Goal: Information Seeking & Learning: Learn about a topic

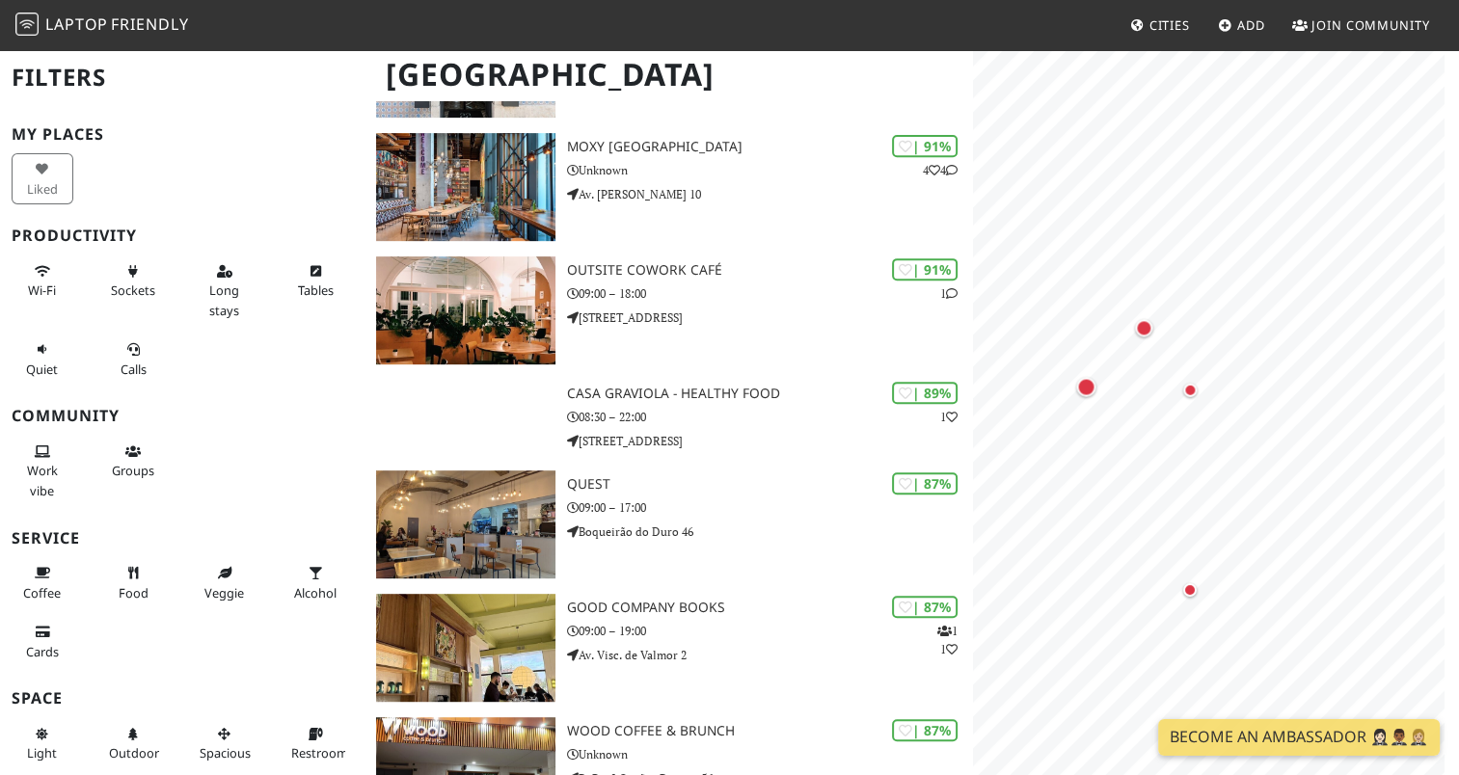
click at [1177, 374] on div "Map marker" at bounding box center [1171, 365] width 23 height 23
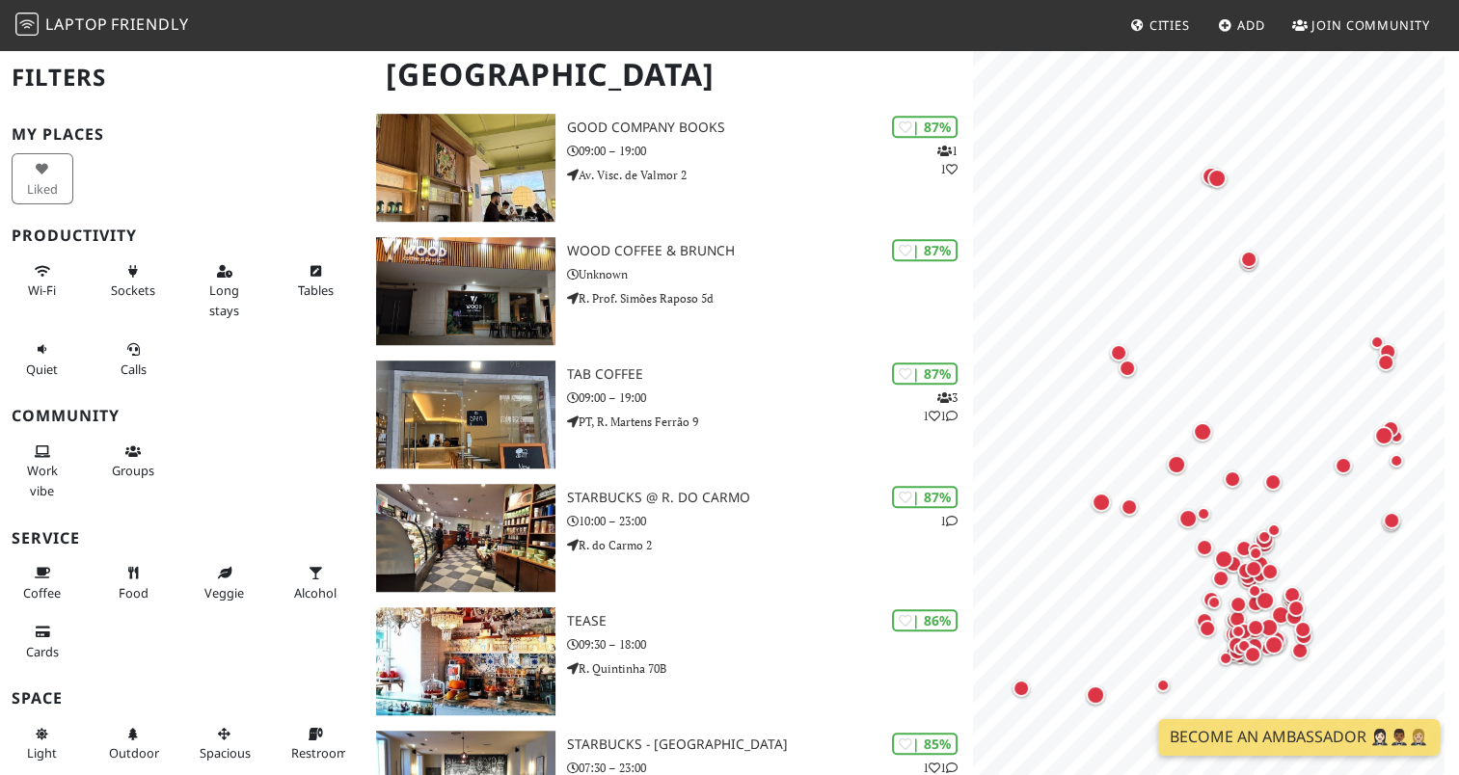
scroll to position [1254, 0]
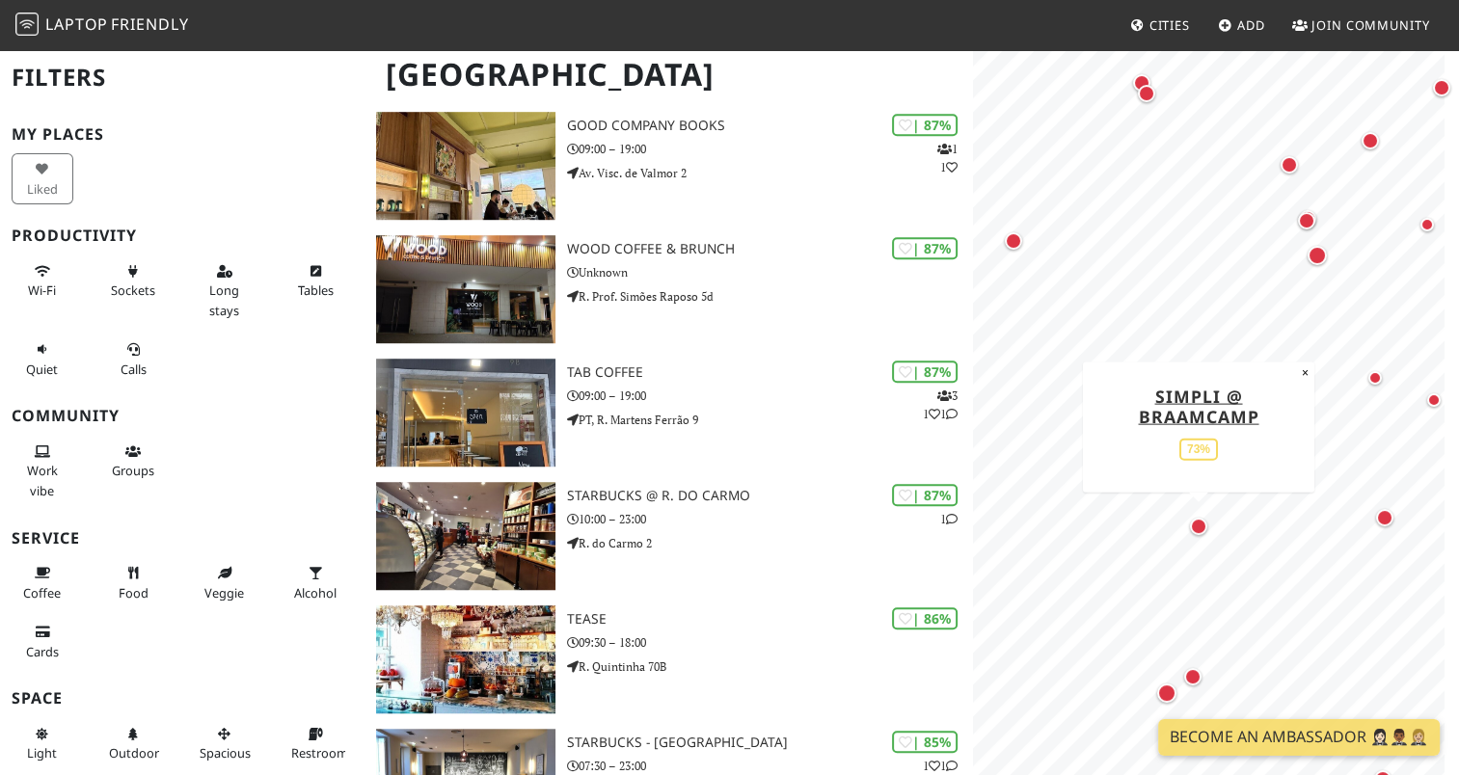
click at [1202, 537] on div "Map marker" at bounding box center [1198, 526] width 25 height 25
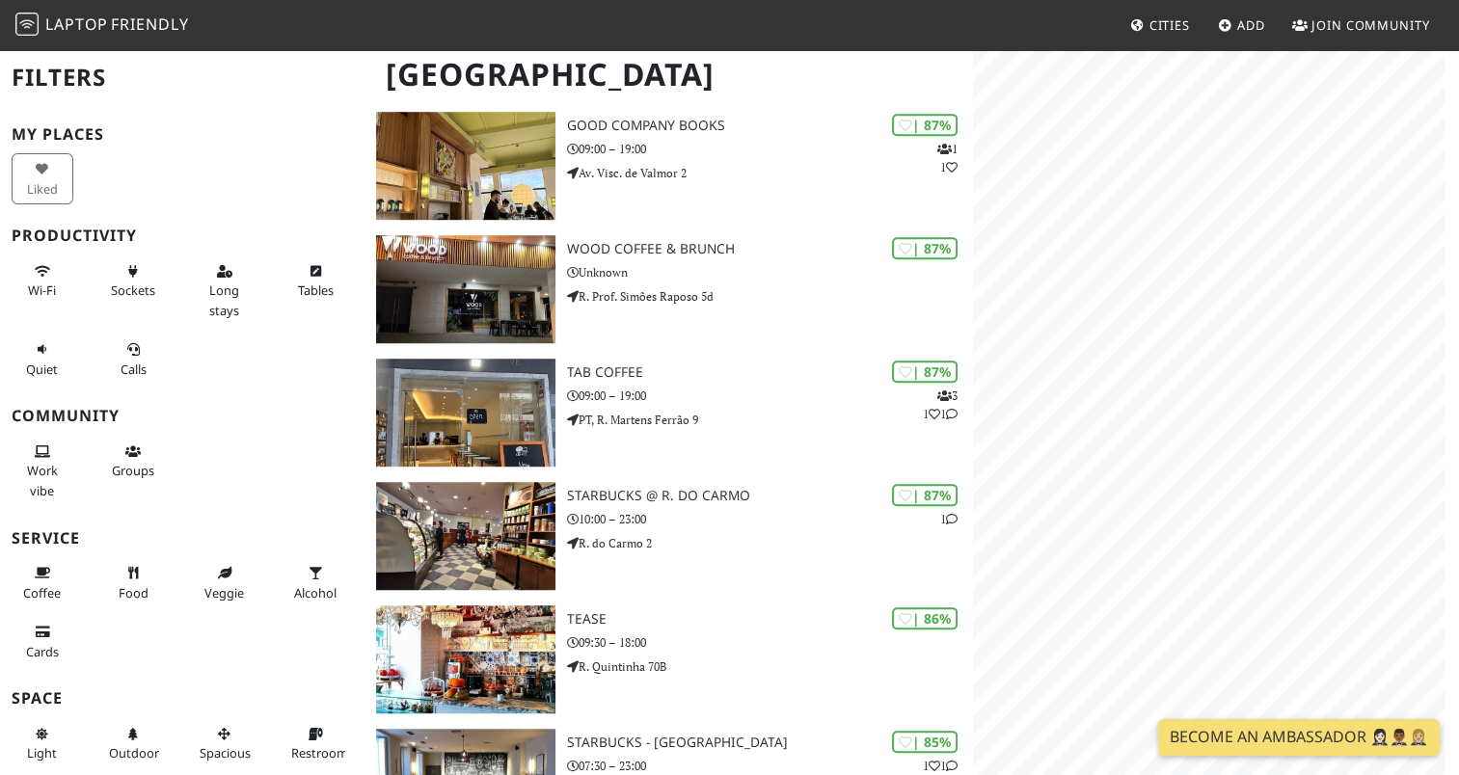
scroll to position [1254, 0]
click at [1140, 209] on div "Map marker" at bounding box center [1142, 211] width 17 height 17
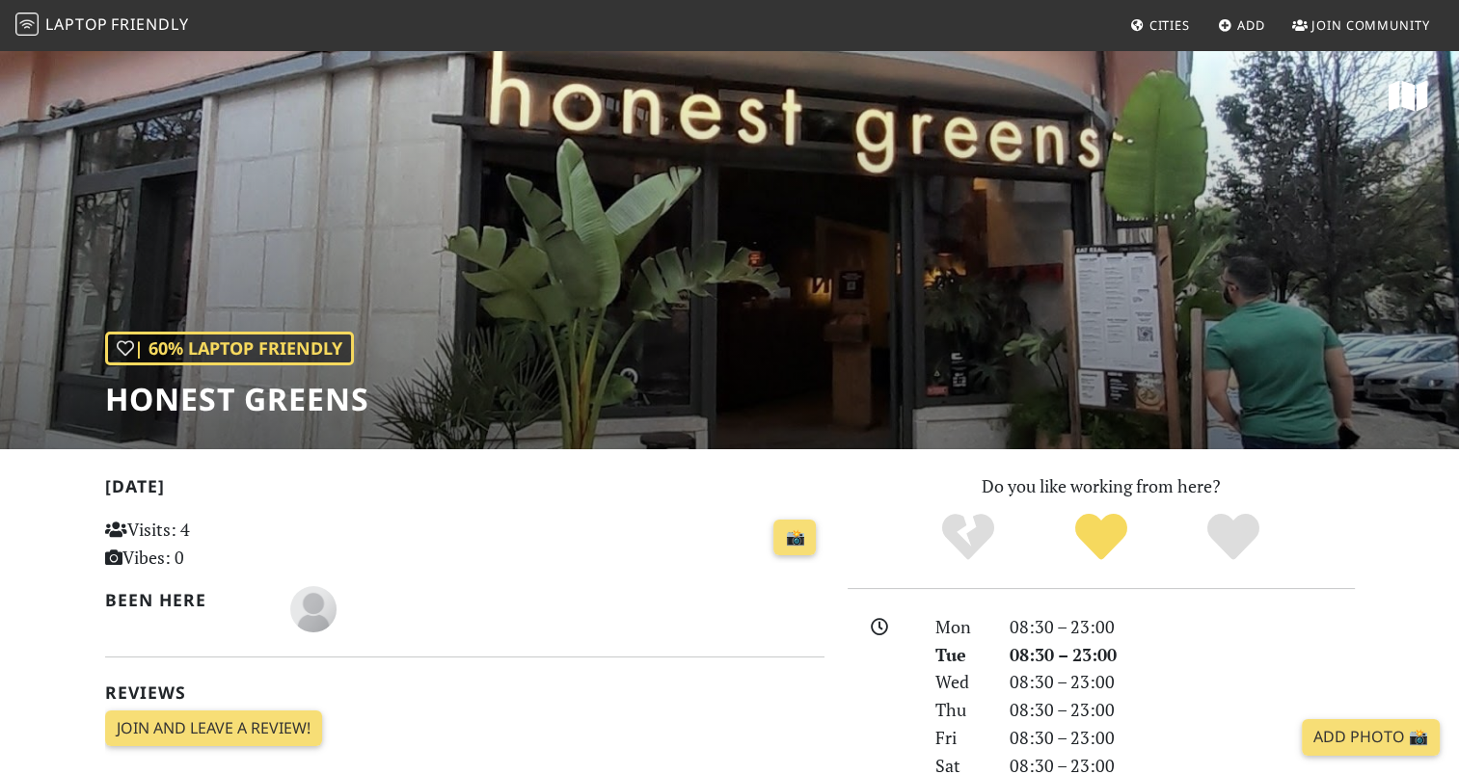
click at [920, 297] on div "| 60% Laptop Friendly Honest Greens" at bounding box center [729, 248] width 1459 height 401
click at [1231, 539] on icon "Definitely!" at bounding box center [1234, 537] width 52 height 52
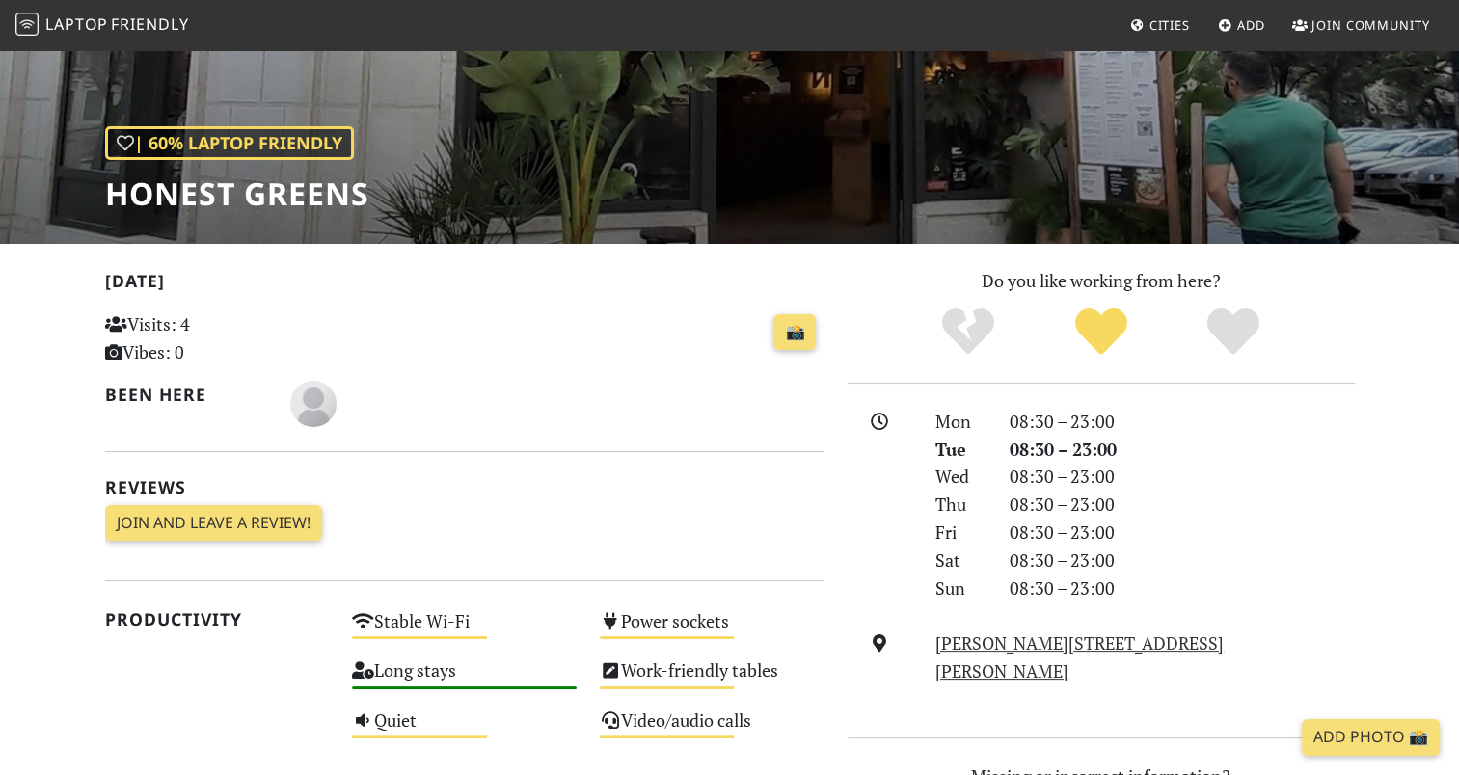
scroll to position [289, 0]
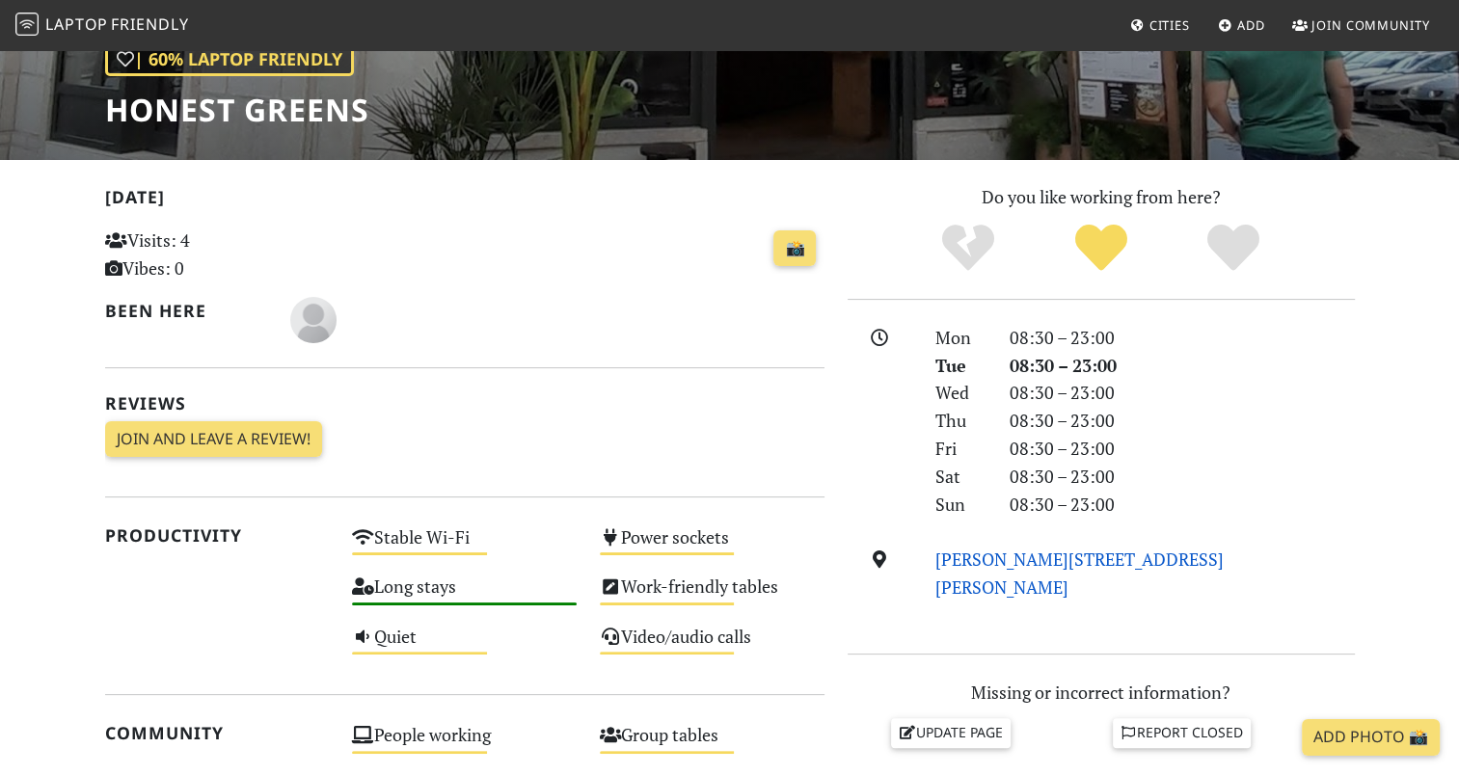
click at [1018, 552] on link "R. Rodrigues Sampaio 52C, 1150-280, Lisbon" at bounding box center [1080, 573] width 288 height 51
